Goal: Information Seeking & Learning: Learn about a topic

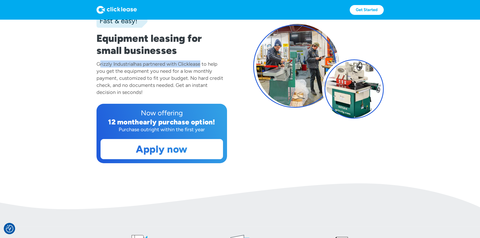
click at [198, 71] on div "has partnered with Clicklease to help you get the equipment you need for a low …" at bounding box center [159, 78] width 127 height 34
drag, startPoint x: 206, startPoint y: 71, endPoint x: 177, endPoint y: 73, distance: 29.0
click at [177, 73] on div "has partnered with Clicklease to help you get the equipment you need for a low …" at bounding box center [159, 78] width 127 height 34
copy div "Clicklease"
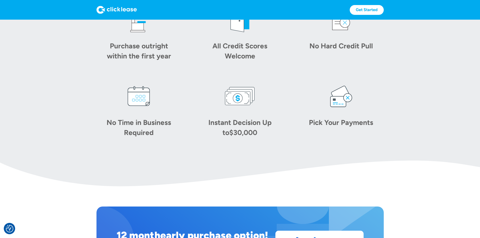
scroll to position [277, 0]
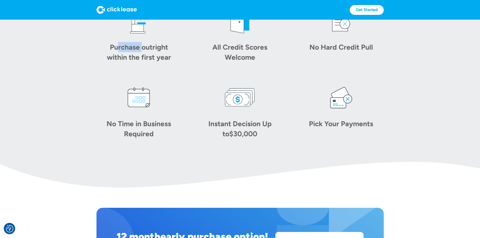
drag, startPoint x: 97, startPoint y: 66, endPoint x: 113, endPoint y: 76, distance: 18.4
click at [108, 62] on div "Purchase outright within the first year" at bounding box center [138, 52] width 70 height 20
click at [113, 62] on div "Purchase outright within the first year" at bounding box center [138, 52] width 70 height 20
drag, startPoint x: 112, startPoint y: 74, endPoint x: 141, endPoint y: 78, distance: 29.6
click at [141, 62] on div "Purchase outright within the first year" at bounding box center [138, 34] width 85 height 56
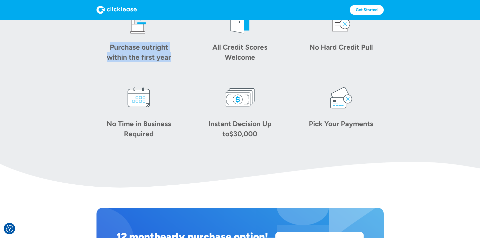
copy div "Purchase outright within the first year"
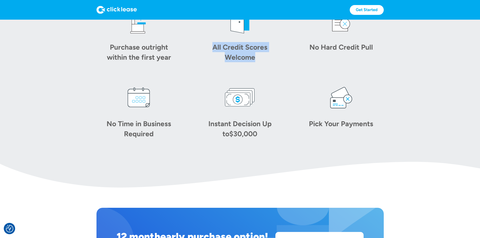
drag, startPoint x: 194, startPoint y: 71, endPoint x: 261, endPoint y: 85, distance: 68.4
click at [261, 62] on div "All Credit Scores Welcome" at bounding box center [239, 52] width 70 height 20
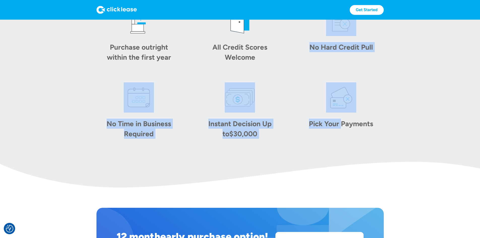
drag, startPoint x: 251, startPoint y: 78, endPoint x: 359, endPoint y: 143, distance: 125.8
click at [354, 139] on div "Purchase outright within the first year All Credit Scores Welcome No Hard Credi…" at bounding box center [239, 72] width 287 height 133
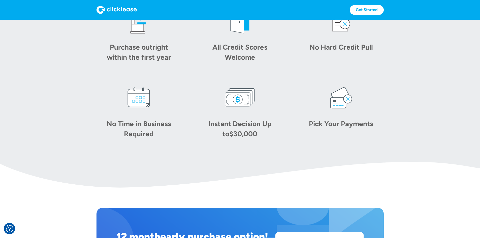
click at [360, 129] on div "Pick Your Payments" at bounding box center [341, 124] width 70 height 10
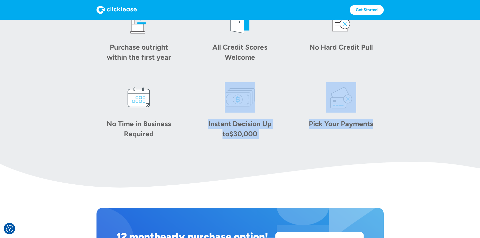
drag, startPoint x: 377, startPoint y: 148, endPoint x: 219, endPoint y: 126, distance: 159.9
click at [227, 127] on div "Purchase outright within the first year All Credit Scores Welcome No Hard Credi…" at bounding box center [239, 72] width 287 height 133
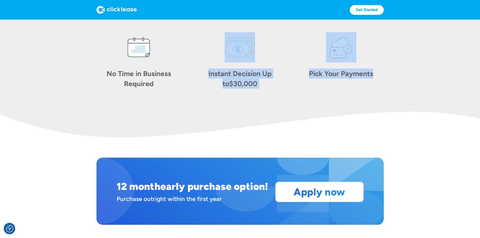
scroll to position [327, 0]
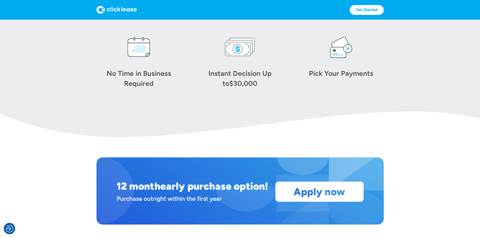
click at [147, 88] on div "Purchase outright within the first year All Credit Scores Welcome No Hard Credi…" at bounding box center [239, 21] width 287 height 133
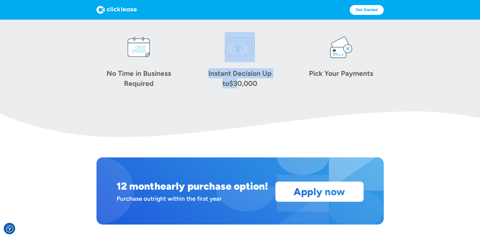
drag, startPoint x: 147, startPoint y: 102, endPoint x: 230, endPoint y: 115, distance: 83.7
click at [227, 94] on section "Purchase outright within the first year All Credit Scores Welcome No Hard Credi…" at bounding box center [240, 21] width 480 height 145
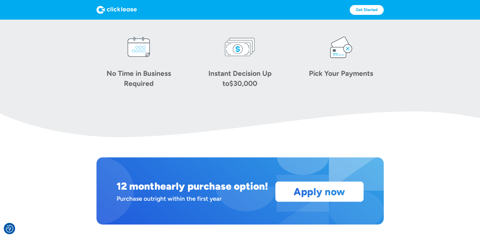
click at [230, 94] on section "Purchase outright within the first year All Credit Scores Welcome No Hard Credi…" at bounding box center [240, 21] width 480 height 145
drag, startPoint x: 244, startPoint y: 114, endPoint x: 194, endPoint y: 89, distance: 55.5
click at [194, 89] on section "Purchase outright within the first year All Credit Scores Welcome No Hard Credi…" at bounding box center [240, 21] width 480 height 145
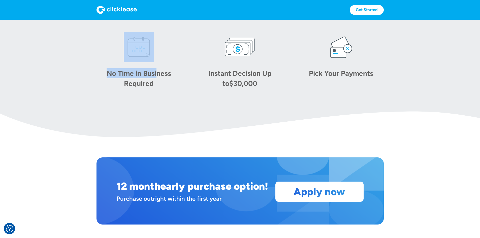
drag, startPoint x: 117, startPoint y: 100, endPoint x: 98, endPoint y: 86, distance: 23.2
click at [98, 86] on div "No Time in Business Required" at bounding box center [138, 60] width 85 height 56
click at [96, 87] on div "No Time in Business Required" at bounding box center [138, 60] width 85 height 56
click at [103, 88] on div "No Time in Business Required" at bounding box center [138, 78] width 70 height 20
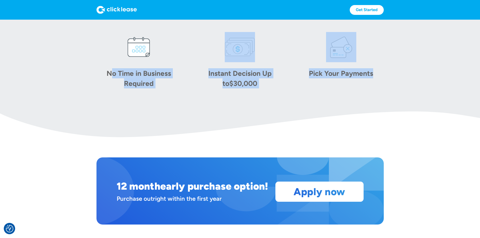
drag, startPoint x: 76, startPoint y: 92, endPoint x: 178, endPoint y: 120, distance: 106.5
click at [177, 120] on body "We value your privacy Our site uses technologies to analyze and record activity…" at bounding box center [240, 75] width 480 height 767
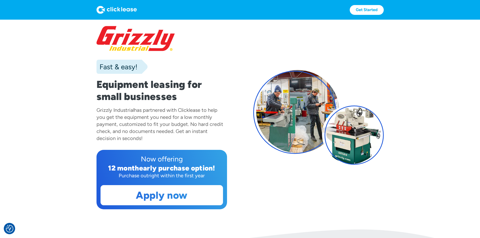
scroll to position [0, 0]
